Goal: Task Accomplishment & Management: Use online tool/utility

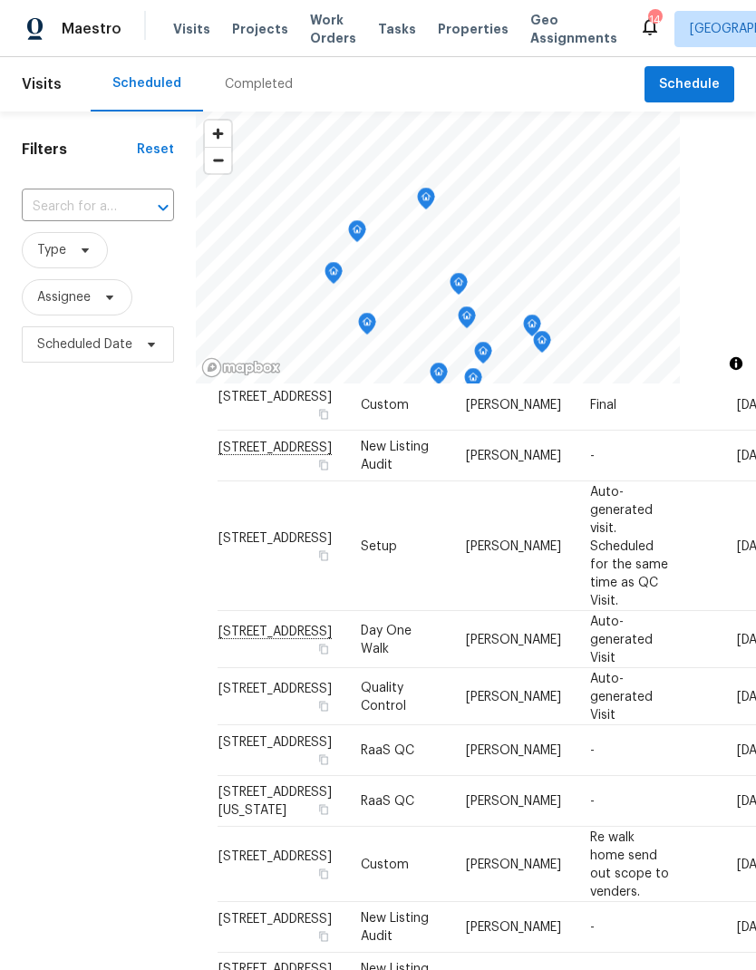
click at [266, 99] on div "Completed" at bounding box center [259, 84] width 112 height 54
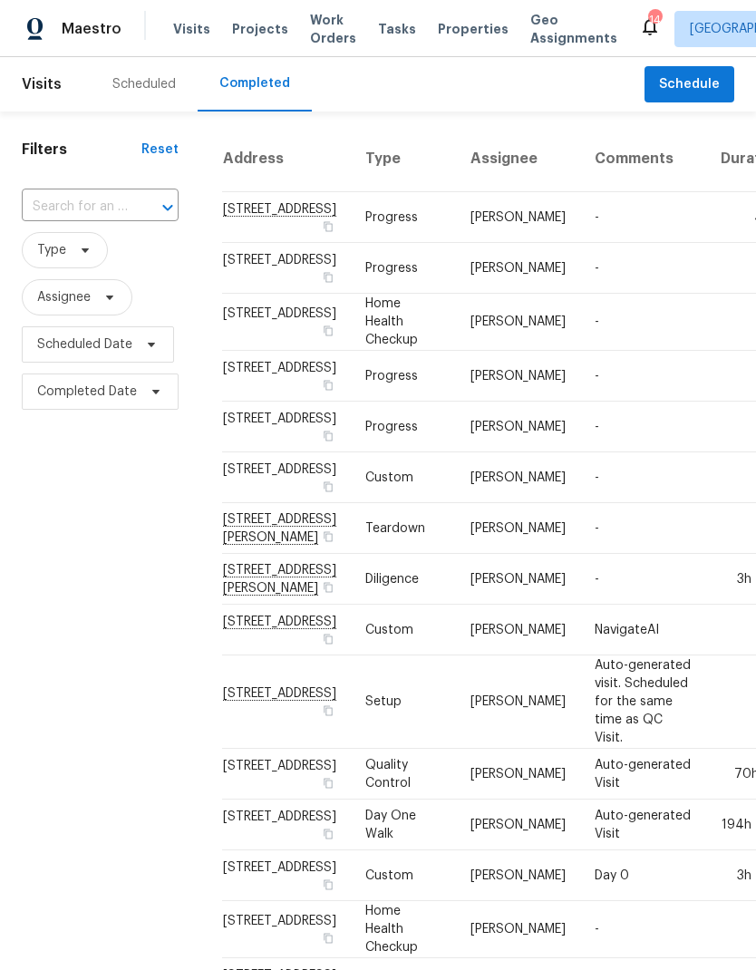
click at [165, 88] on div "Scheduled" at bounding box center [143, 84] width 63 height 18
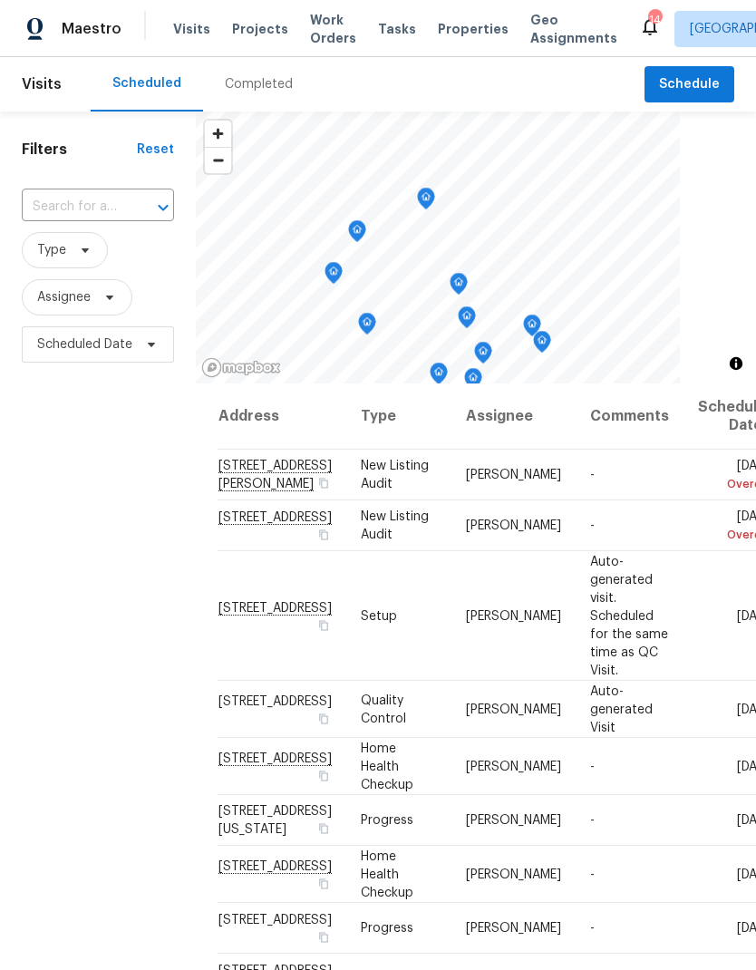
click at [470, 28] on span "Properties" at bounding box center [473, 29] width 71 height 18
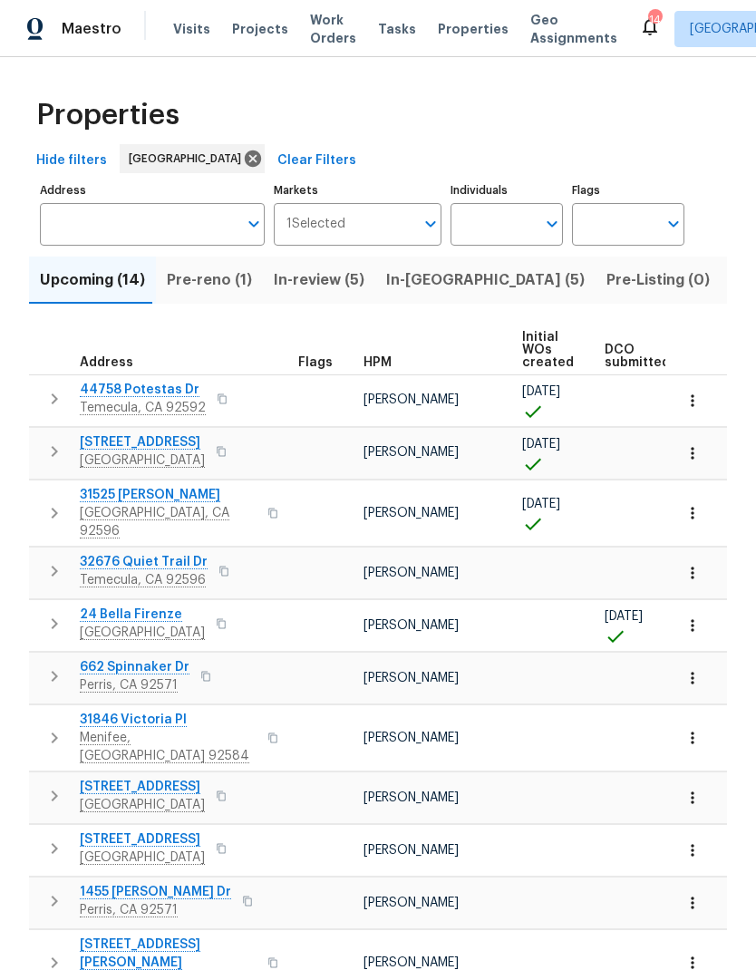
click at [507, 239] on input "Individuals" at bounding box center [493, 224] width 85 height 43
type input "[PERSON_NAME]"
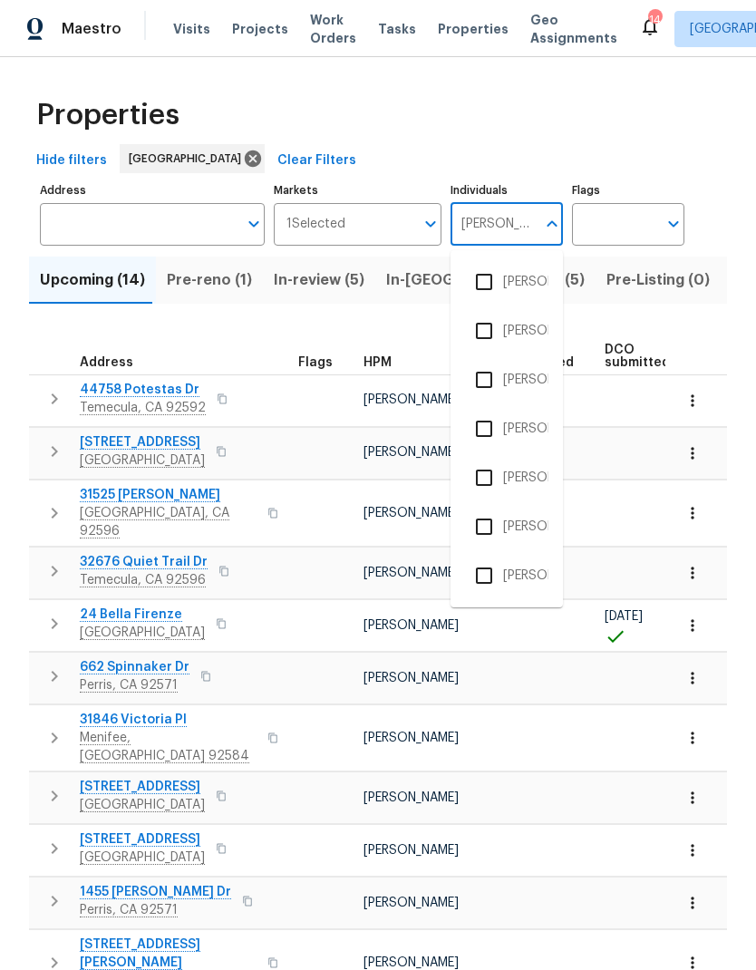
click at [531, 382] on li "[PERSON_NAME]" at bounding box center [506, 380] width 83 height 38
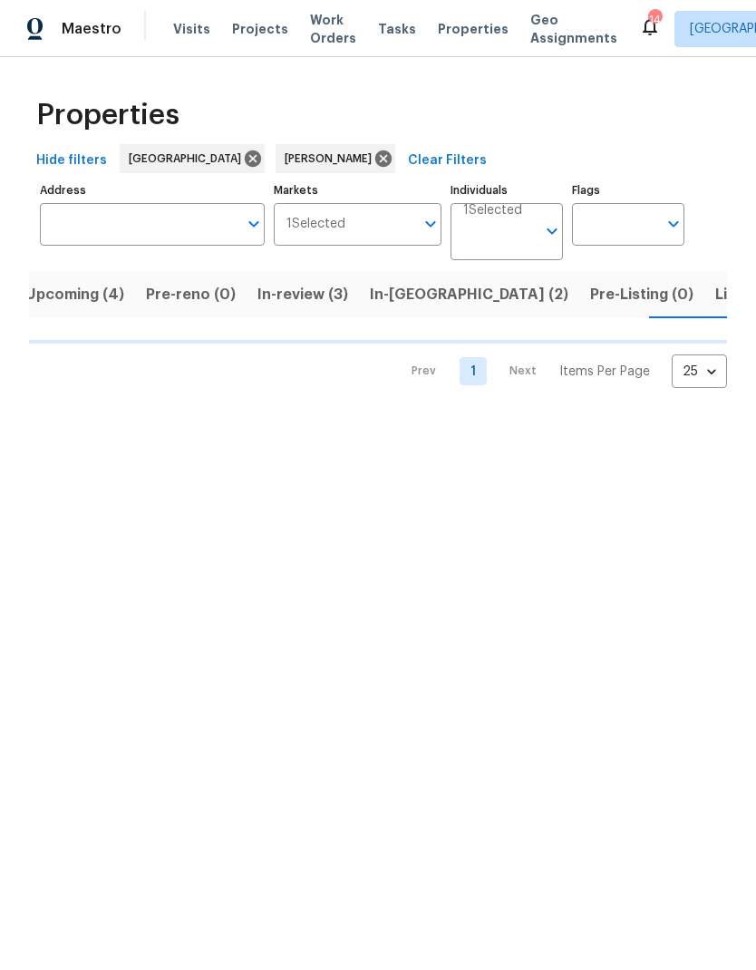
scroll to position [0, 24]
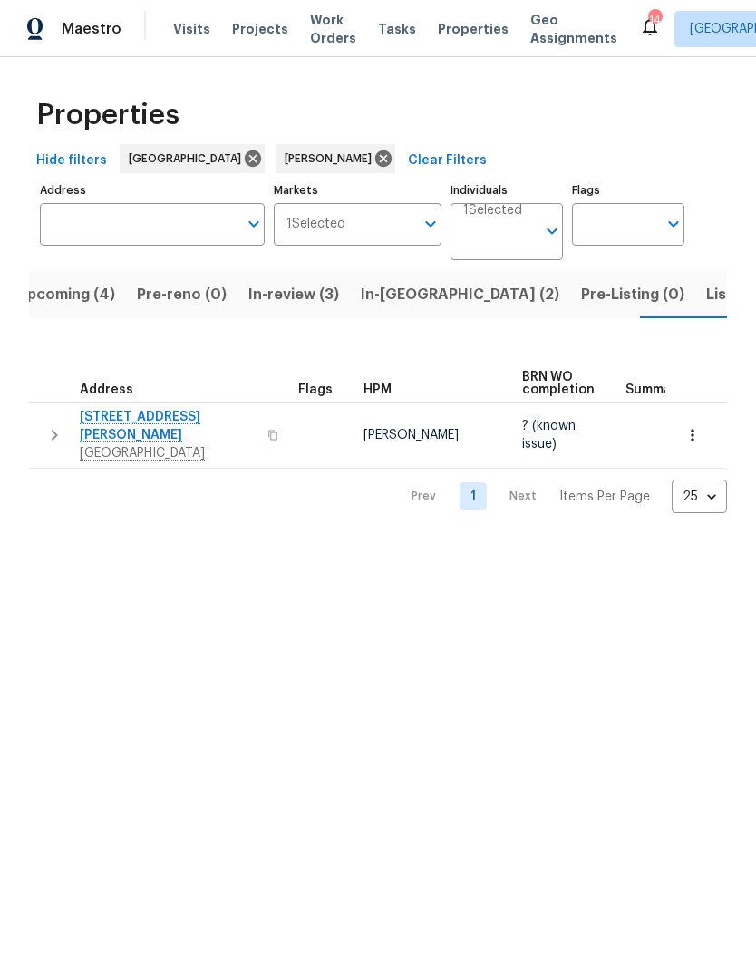
click at [706, 293] on span "Listed (2)" at bounding box center [740, 294] width 68 height 25
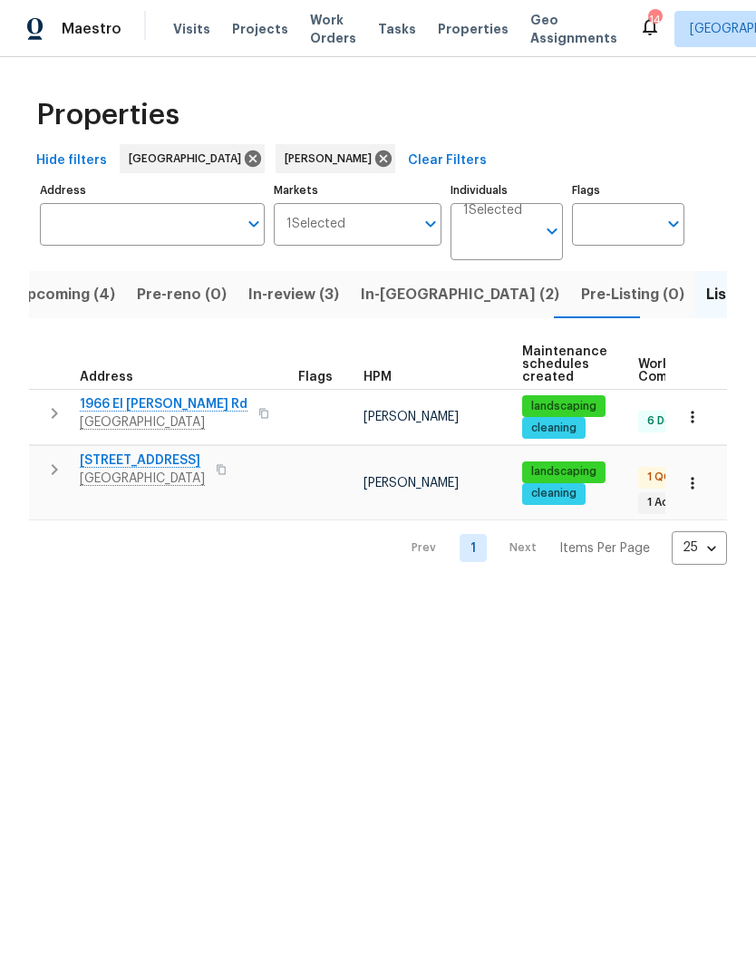
click at [394, 300] on span "In-[GEOGRAPHIC_DATA] (2)" at bounding box center [460, 294] width 199 height 25
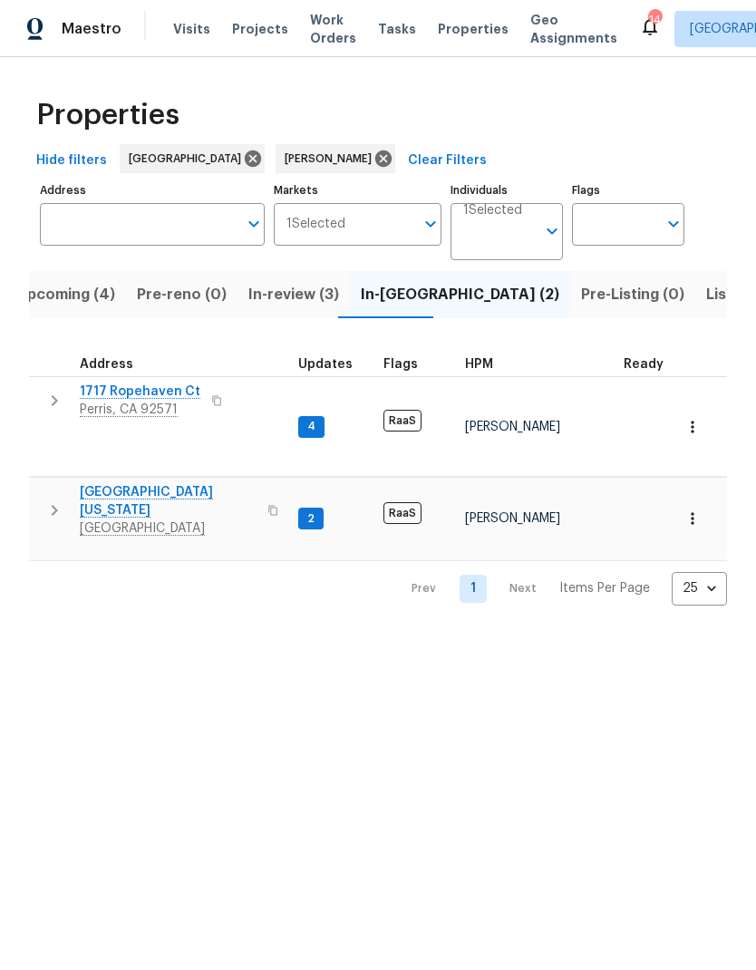
click at [260, 36] on span "Projects" at bounding box center [260, 29] width 56 height 18
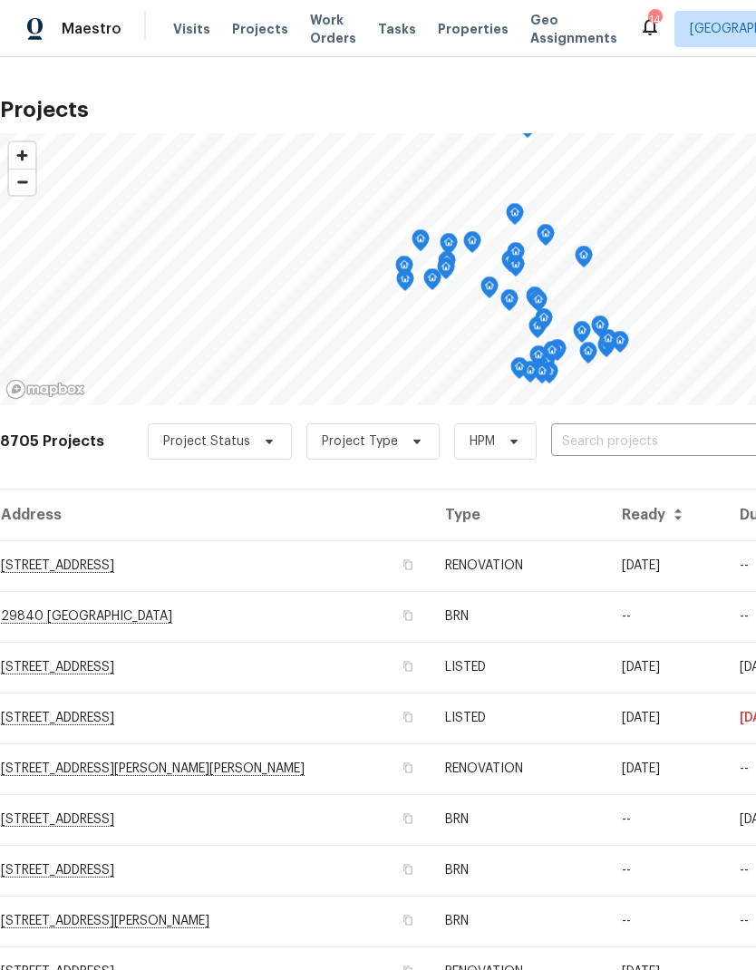
click at [569, 453] on input "text" at bounding box center [655, 442] width 208 height 28
type input "376 w"
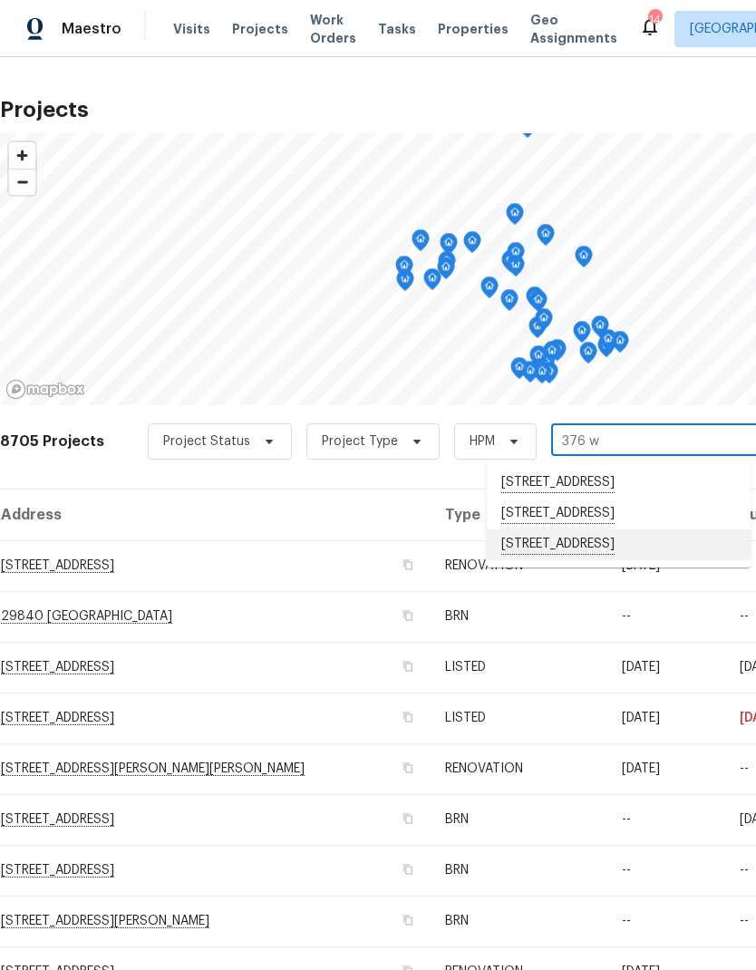
click at [649, 560] on li "[STREET_ADDRESS]" at bounding box center [619, 544] width 264 height 31
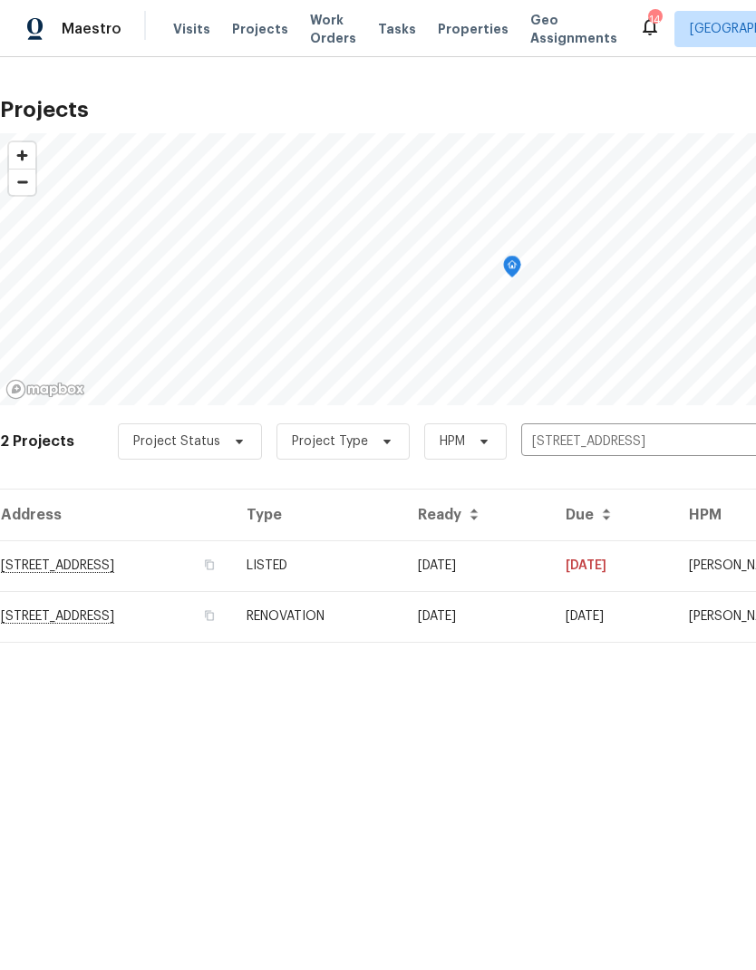
click at [232, 561] on td "[STREET_ADDRESS]" at bounding box center [116, 565] width 232 height 51
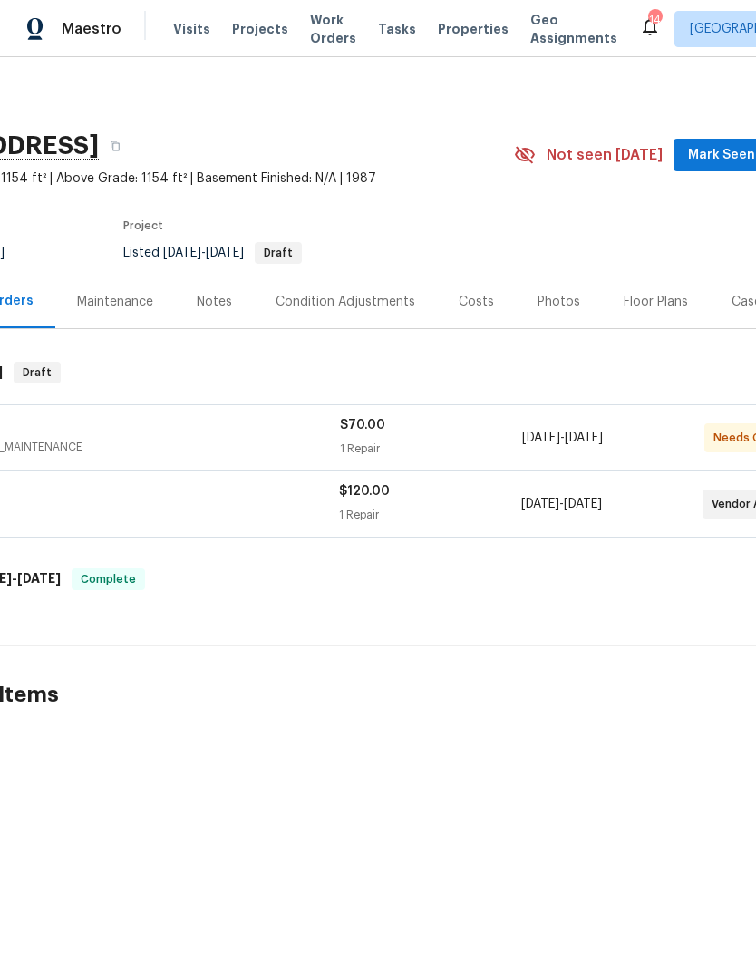
scroll to position [0, 90]
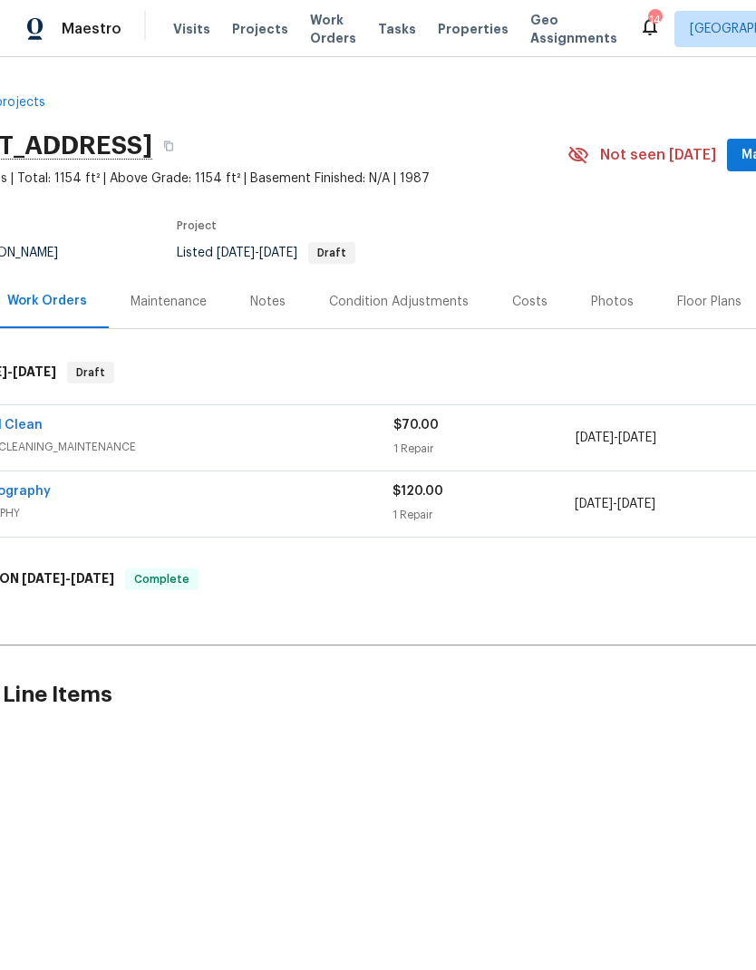
click at [377, 438] on span "CLEANING, CLEANING_MAINTENANCE" at bounding box center [165, 447] width 455 height 18
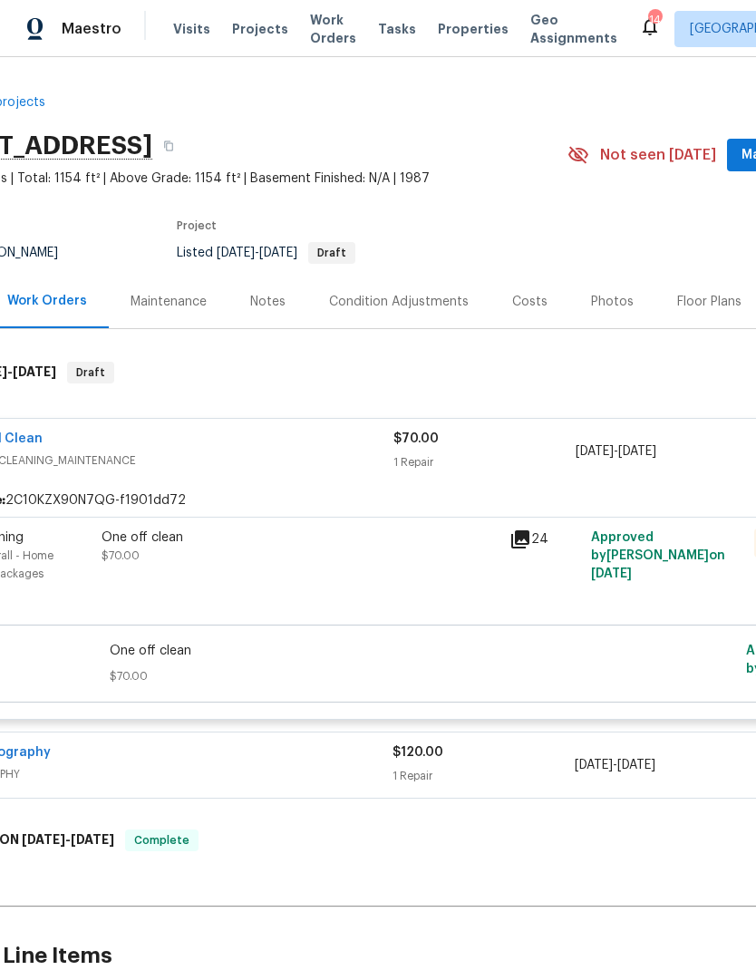
click at [266, 601] on div "One off clean $70.00" at bounding box center [300, 574] width 408 height 102
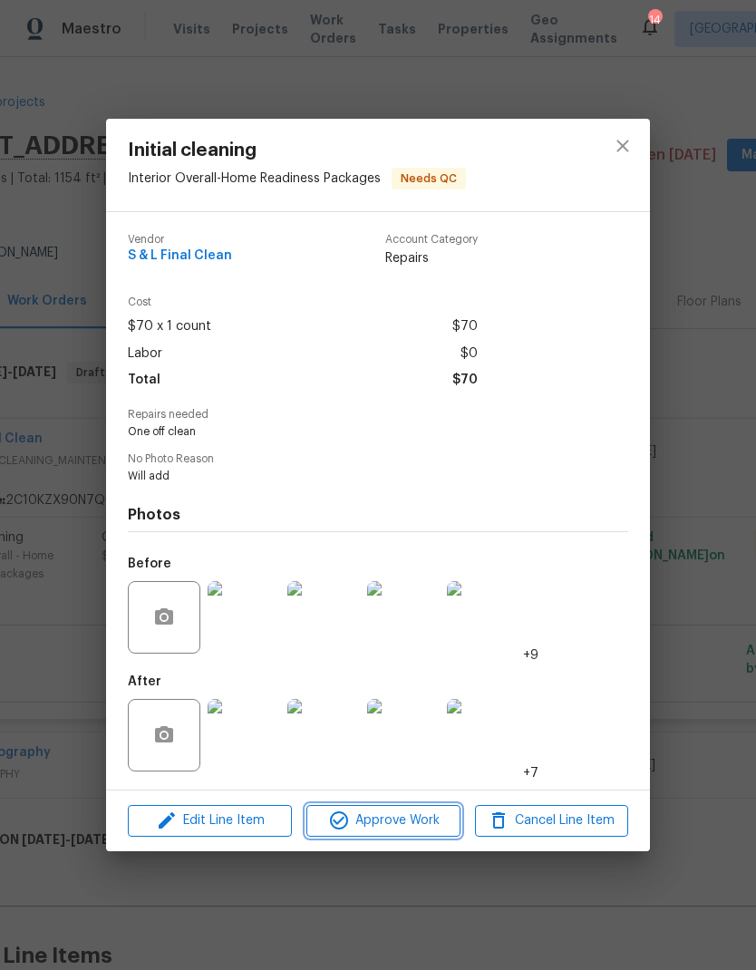
click at [414, 822] on span "Approve Work" at bounding box center [383, 821] width 142 height 23
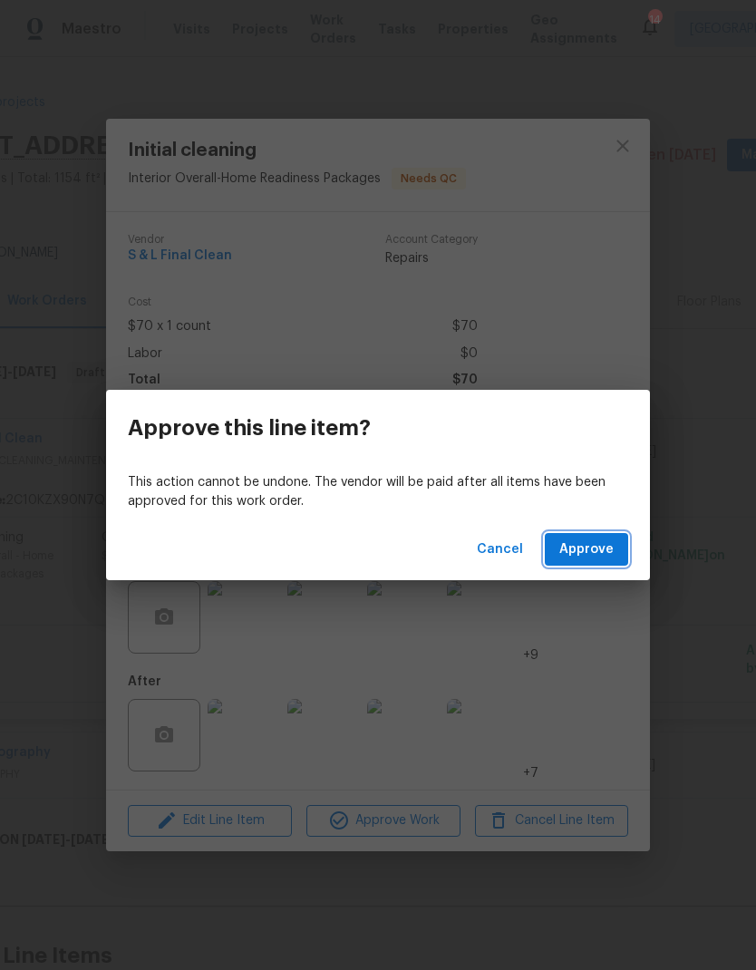
click at [601, 546] on span "Approve" at bounding box center [586, 550] width 54 height 23
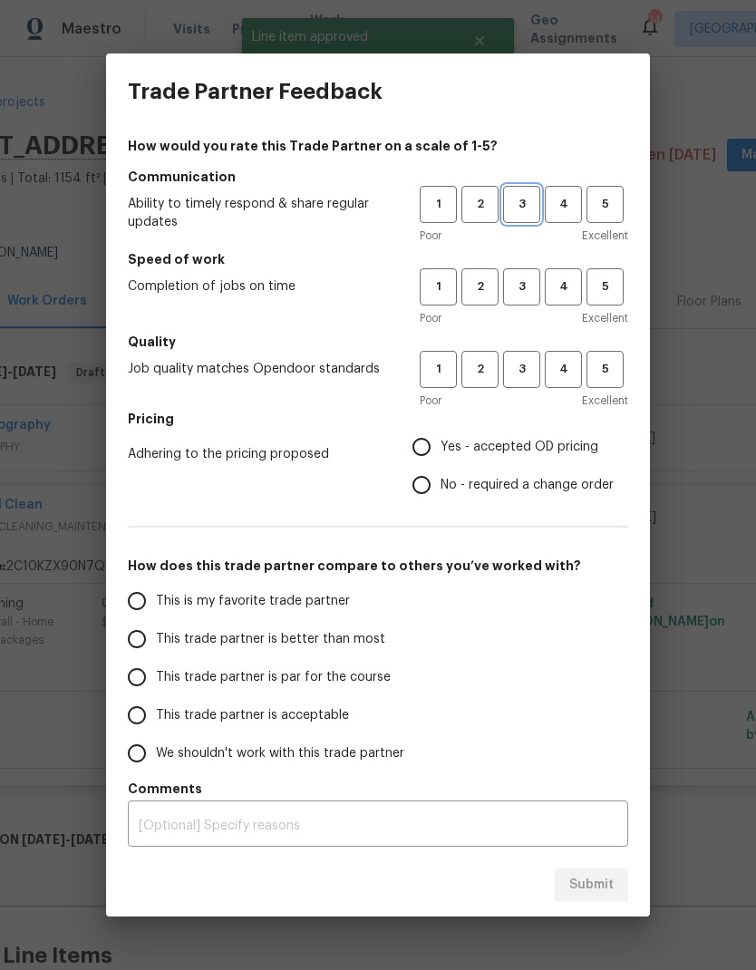
click at [527, 203] on span "3" at bounding box center [522, 204] width 34 height 21
click at [527, 290] on span "3" at bounding box center [522, 287] width 34 height 21
click at [533, 361] on span "3" at bounding box center [522, 369] width 34 height 21
click at [418, 491] on input "No - required a change order" at bounding box center [422, 485] width 38 height 38
radio input "true"
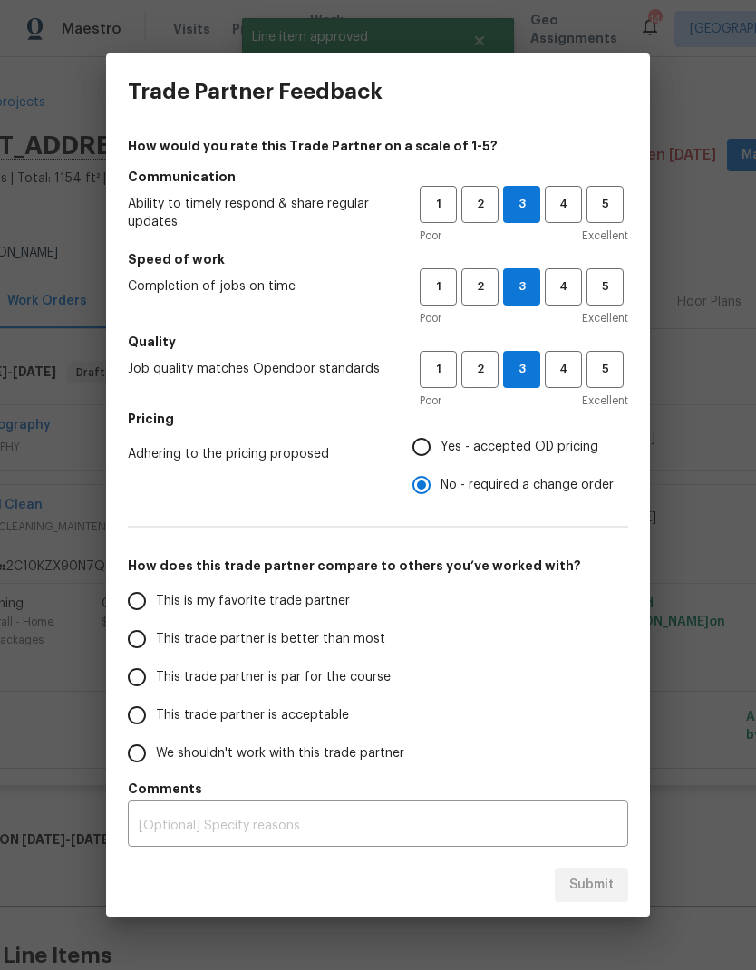
click at [136, 643] on input "This trade partner is better than most" at bounding box center [137, 639] width 38 height 38
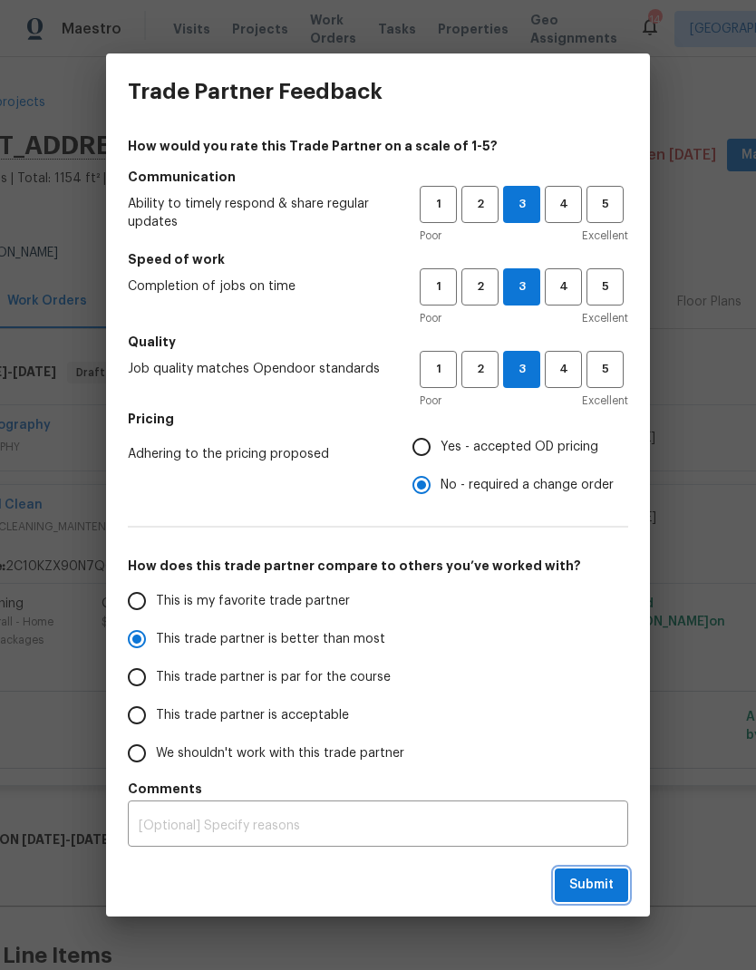
click at [597, 890] on span "Submit" at bounding box center [591, 885] width 44 height 23
radio input "true"
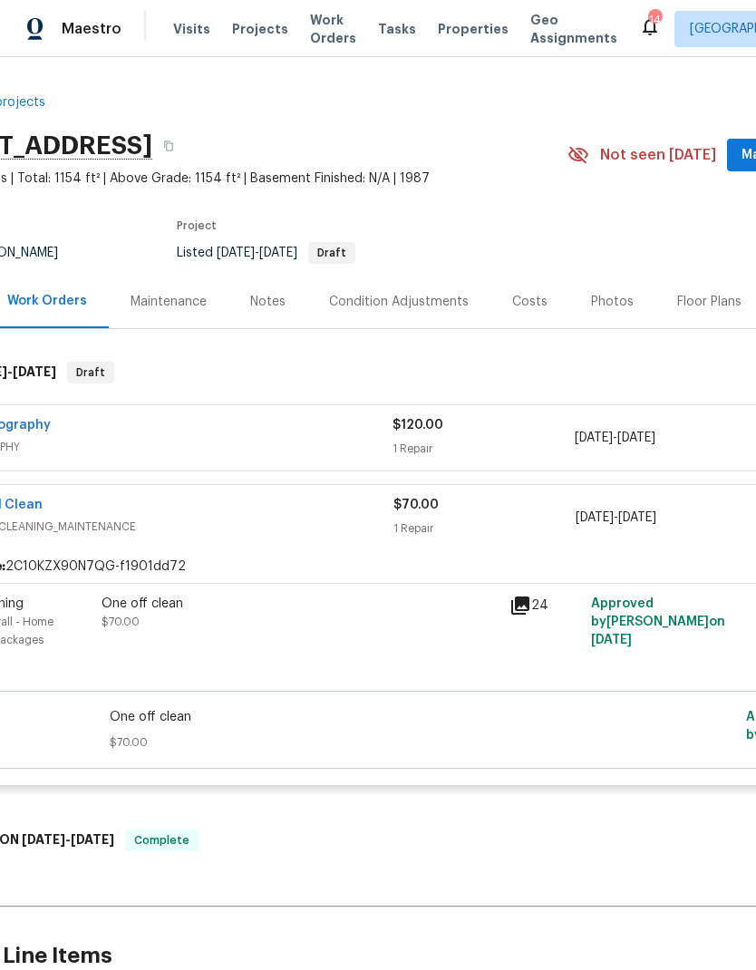
click at [189, 35] on span "Visits" at bounding box center [191, 29] width 37 height 18
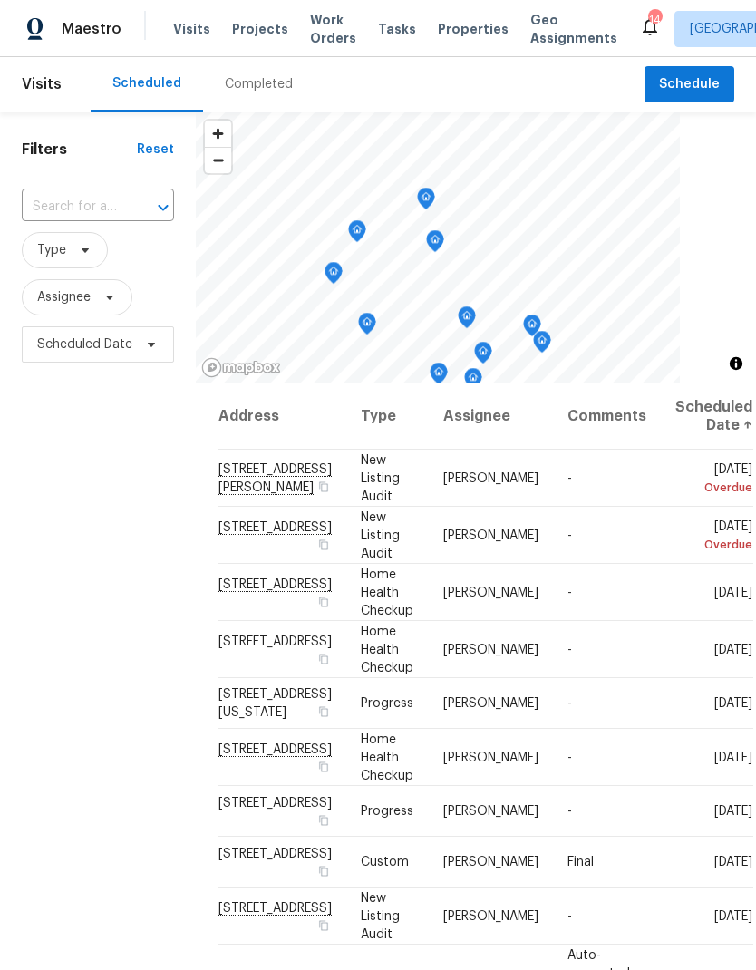
click at [451, 30] on span "Properties" at bounding box center [473, 29] width 71 height 18
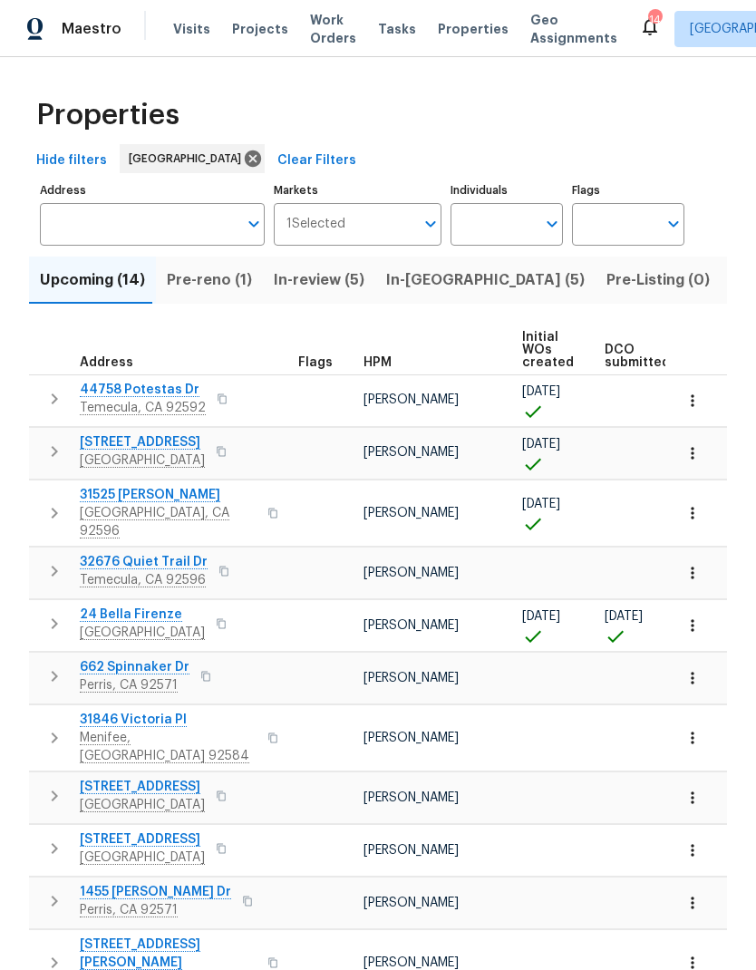
click at [425, 284] on span "In-[GEOGRAPHIC_DATA] (5)" at bounding box center [485, 279] width 199 height 25
